Goal: Task Accomplishment & Management: Complete application form

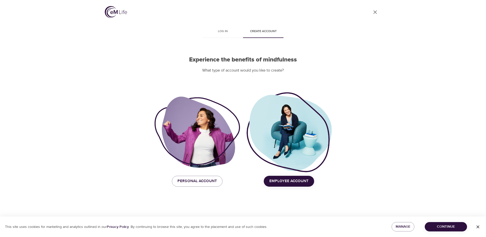
click at [294, 165] on div at bounding box center [288, 132] width 85 height 81
click at [291, 184] on span "Employee Account" at bounding box center [288, 181] width 39 height 7
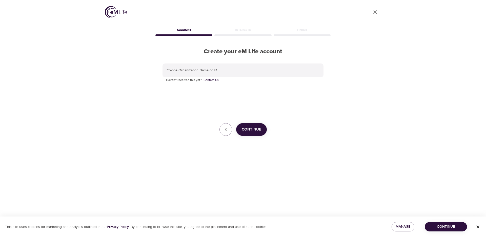
click at [257, 133] on span "Continue" at bounding box center [250, 129] width 19 height 7
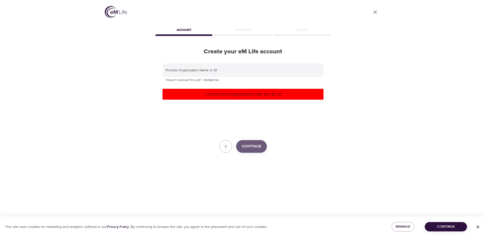
click at [245, 146] on span "Continue" at bounding box center [250, 146] width 19 height 7
click at [241, 148] on button "Continue" at bounding box center [251, 146] width 31 height 13
click at [245, 149] on span "Continue" at bounding box center [250, 146] width 19 height 7
click at [247, 148] on span "Continue" at bounding box center [250, 146] width 19 height 7
click at [227, 145] on icon "button" at bounding box center [226, 146] width 6 height 6
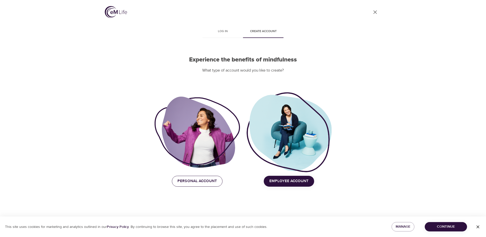
drag, startPoint x: 208, startPoint y: 172, endPoint x: 204, endPoint y: 177, distance: 5.9
click at [205, 176] on div "Personal Account Employee Account Personal Account Employee Account" at bounding box center [242, 139] width 177 height 101
click at [200, 181] on span "Personal Account" at bounding box center [196, 181] width 39 height 7
click at [180, 181] on span "Personal Account" at bounding box center [196, 181] width 39 height 7
